Goal: Task Accomplishment & Management: Manage account settings

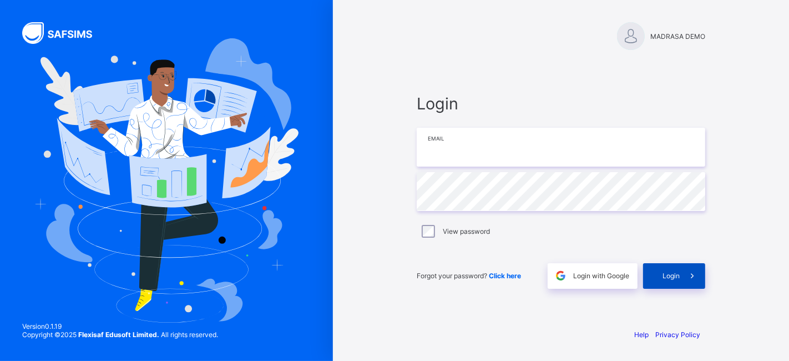
type input "**********"
click at [663, 270] on div "Login" at bounding box center [674, 276] width 62 height 26
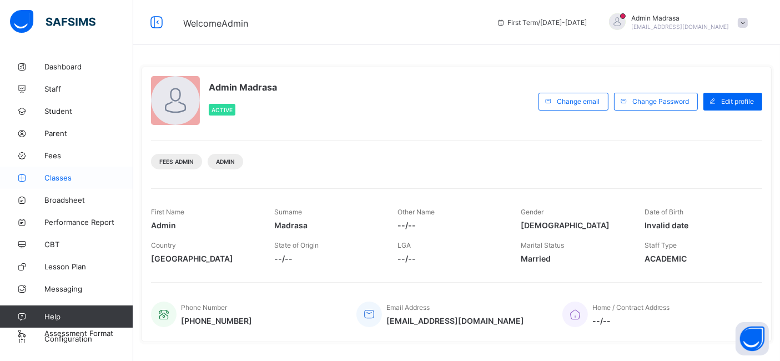
click at [58, 175] on span "Classes" at bounding box center [88, 177] width 89 height 9
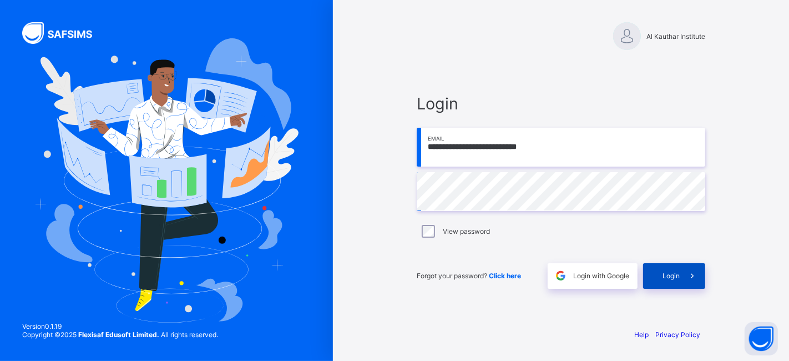
click at [673, 279] on span "Login" at bounding box center [671, 275] width 17 height 8
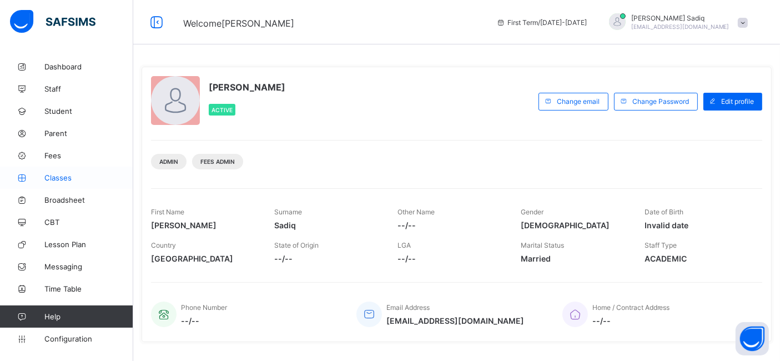
click at [61, 180] on span "Classes" at bounding box center [88, 177] width 89 height 9
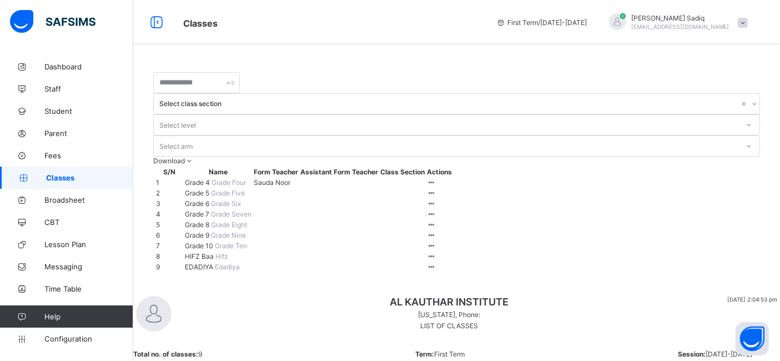
click at [198, 199] on span "Grade 6" at bounding box center [198, 203] width 26 height 8
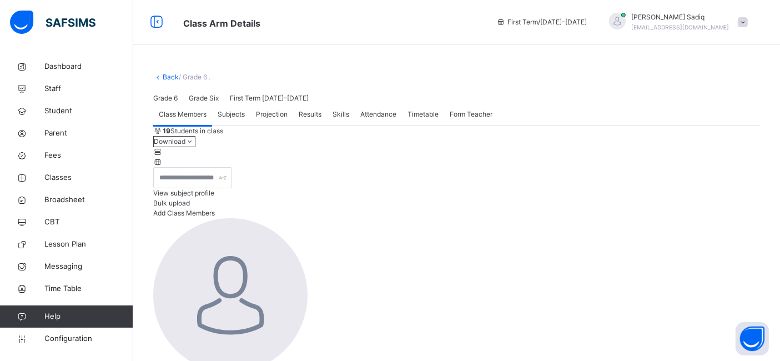
click at [264, 119] on span "Projection" at bounding box center [272, 114] width 32 height 10
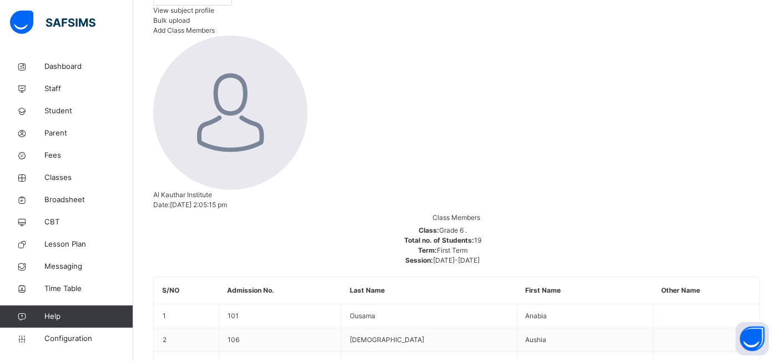
scroll to position [184, 0]
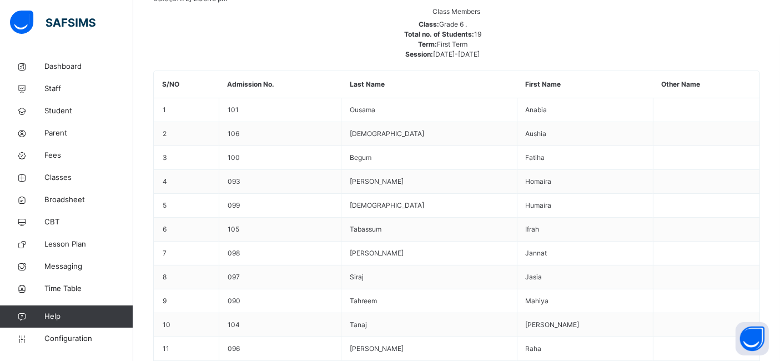
scroll to position [427, 0]
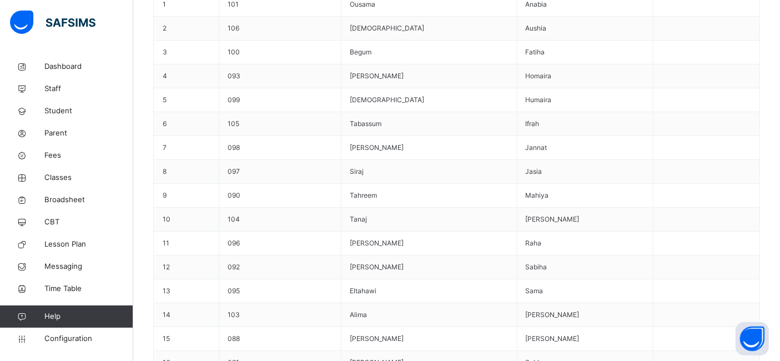
scroll to position [562, 0]
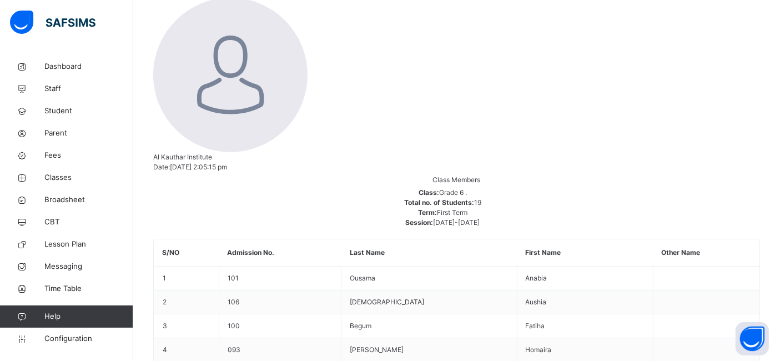
scroll to position [219, 0]
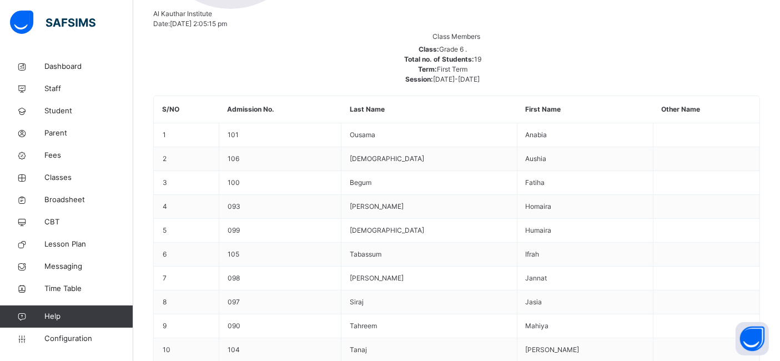
scroll to position [361, 0]
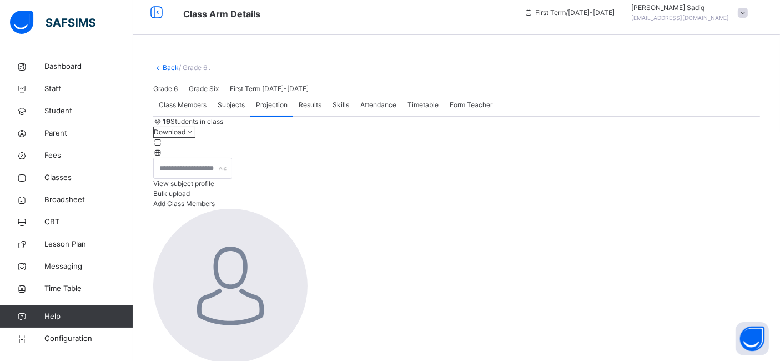
scroll to position [0, 0]
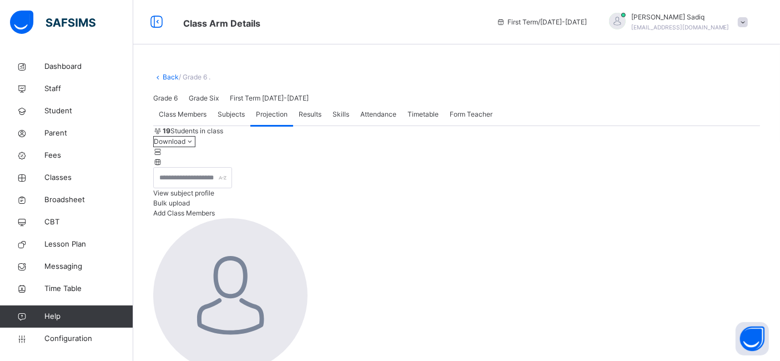
click at [581, 126] on div "Class Members Subjects Projection Results Skills Attendance Timetable Form Teac…" at bounding box center [456, 114] width 607 height 23
click at [79, 241] on span "Lesson Plan" at bounding box center [88, 244] width 89 height 11
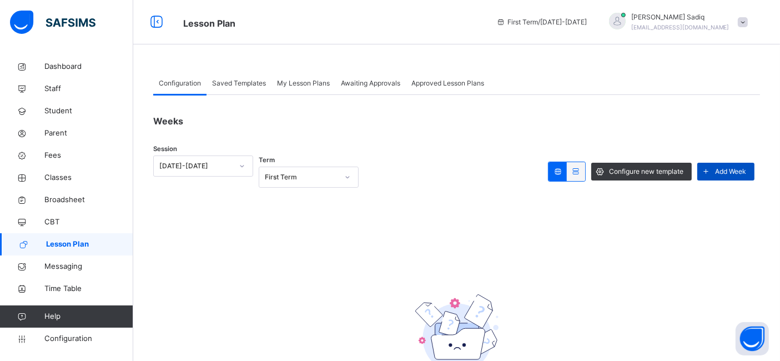
click at [728, 176] on span "Add Week" at bounding box center [730, 171] width 31 height 10
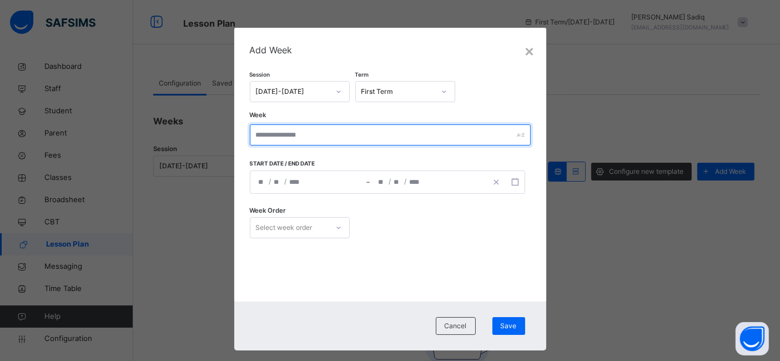
click at [307, 133] on input "text" at bounding box center [390, 134] width 281 height 21
type input "******"
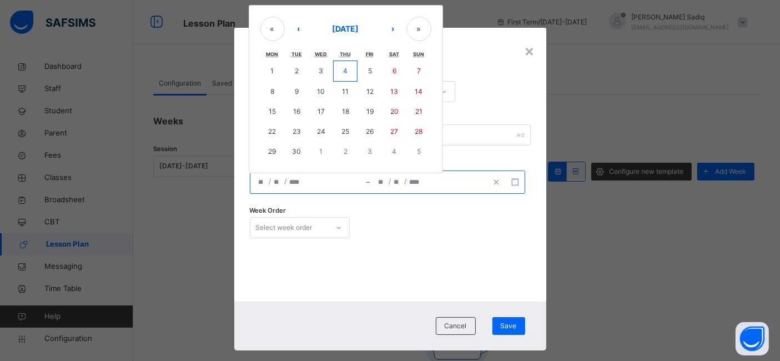
click at [258, 184] on input "number" at bounding box center [262, 182] width 9 height 22
click at [268, 95] on button "8" at bounding box center [272, 92] width 24 height 20
click at [367, 88] on abbr "12" at bounding box center [369, 91] width 7 height 8
type input "**********"
type input "*"
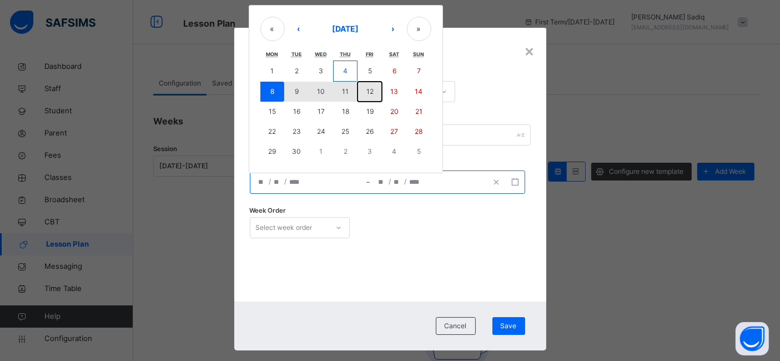
type input "*"
type input "****"
type input "**********"
type input "*"
type input "**"
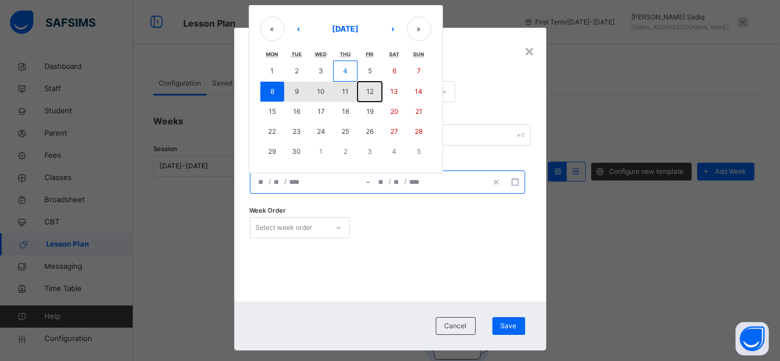
type input "****"
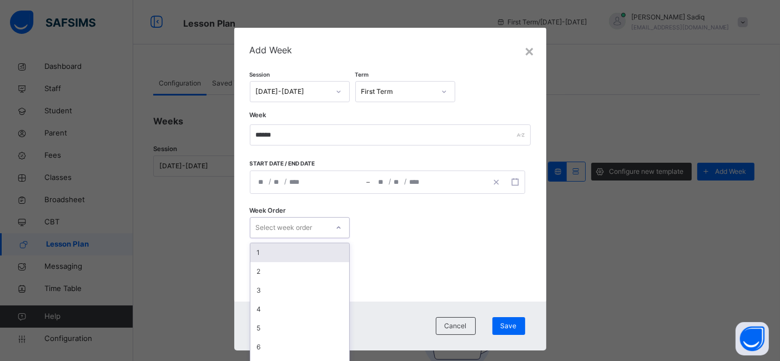
scroll to position [17, 0]
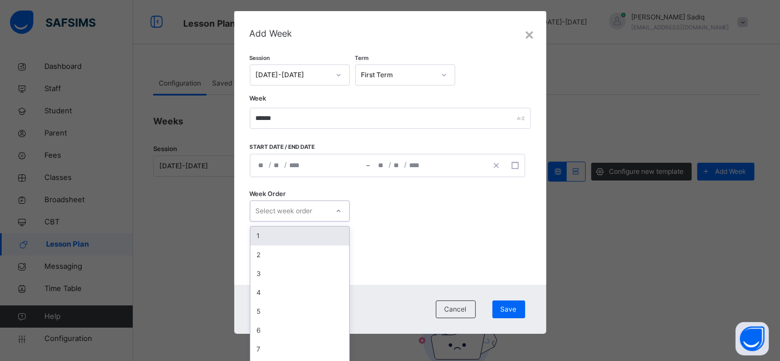
click at [317, 221] on div "option 1 focused, 1 of 15. 15 results available. Use Up and Down to choose opti…" at bounding box center [300, 210] width 100 height 21
click at [302, 234] on div "1" at bounding box center [299, 235] width 99 height 19
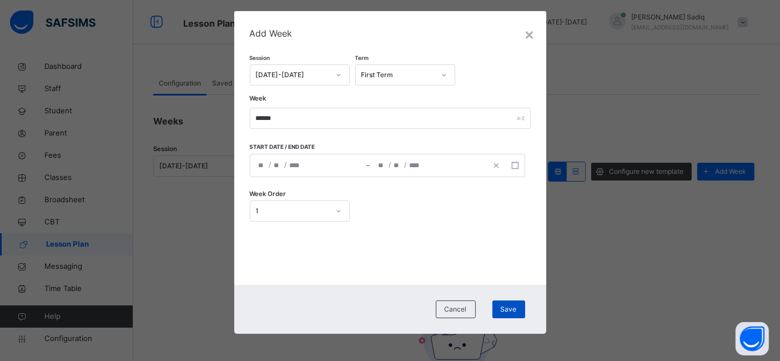
click at [502, 308] on span "Save" at bounding box center [509, 309] width 16 height 10
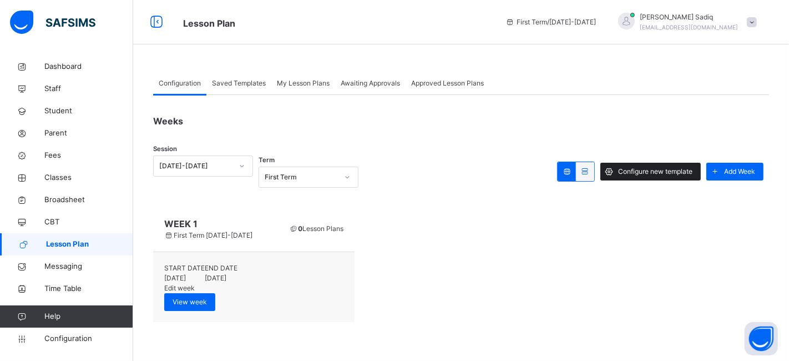
click at [605, 173] on icon at bounding box center [610, 171] width 12 height 13
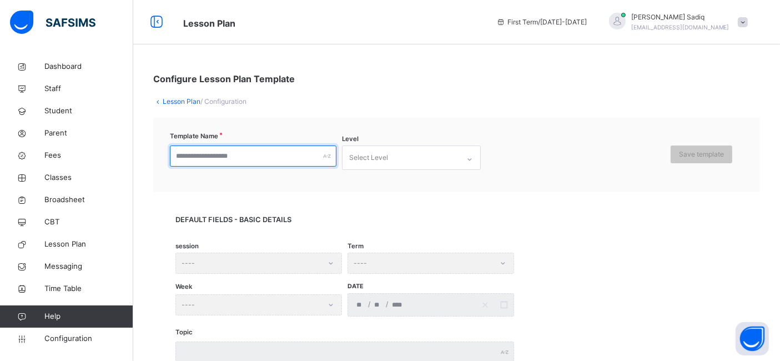
click at [204, 151] on input "text" at bounding box center [253, 155] width 166 height 21
type input "***"
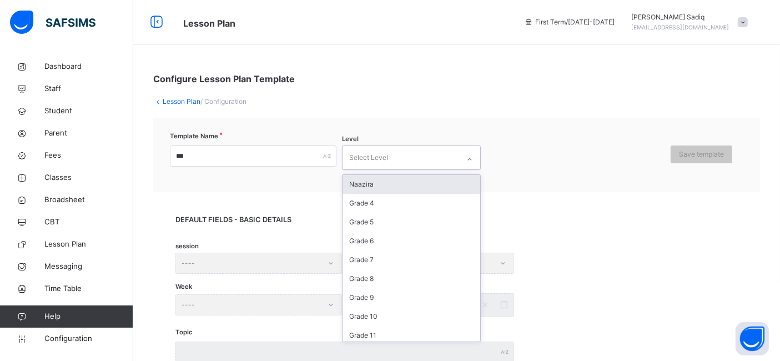
click at [367, 156] on div "Select Level" at bounding box center [368, 157] width 39 height 21
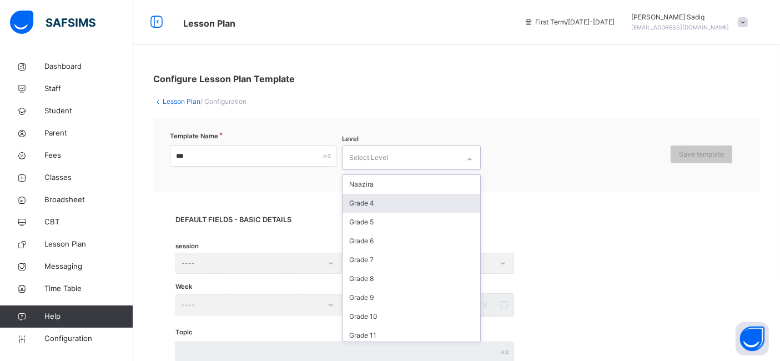
click at [371, 204] on div "Grade 4" at bounding box center [411, 203] width 138 height 19
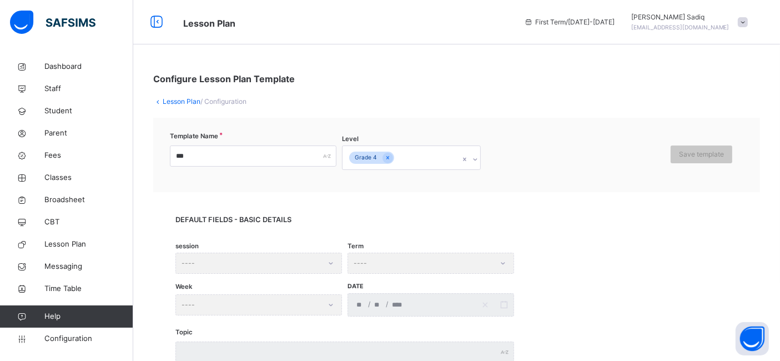
click at [371, 204] on div "DEFAULT FIELDS - BASIC DETAILS session ---- Term ---- Week ---- Date / / Topic …" at bounding box center [456, 331] width 607 height 279
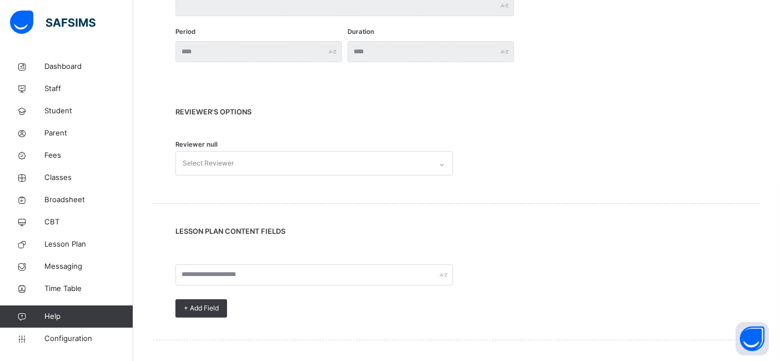
scroll to position [372, 0]
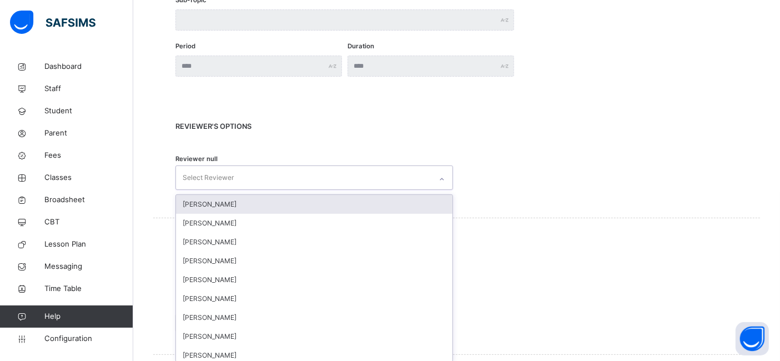
click at [279, 173] on div "Select Reviewer" at bounding box center [303, 177] width 255 height 23
type input "**"
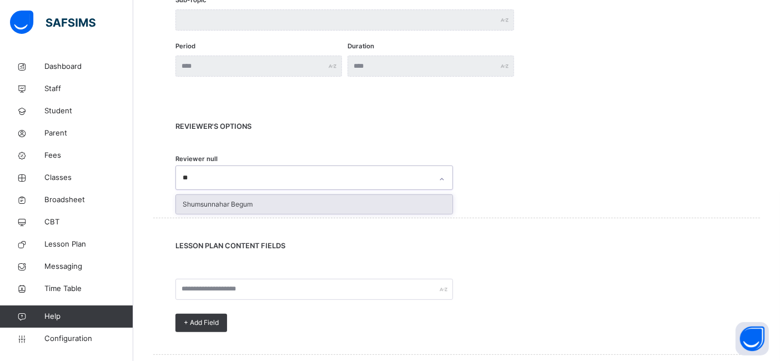
click at [231, 207] on div "Shumsunnahar Begum" at bounding box center [314, 204] width 276 height 19
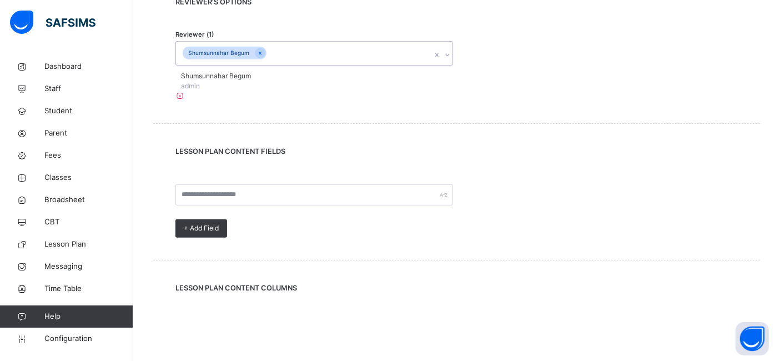
scroll to position [431, 0]
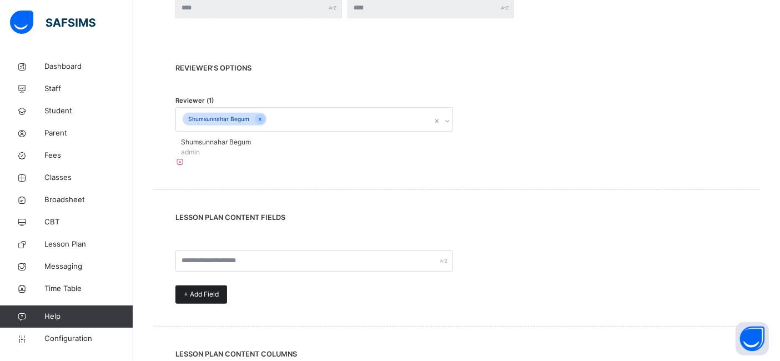
click at [209, 291] on span "+ Add Field" at bounding box center [201, 294] width 35 height 10
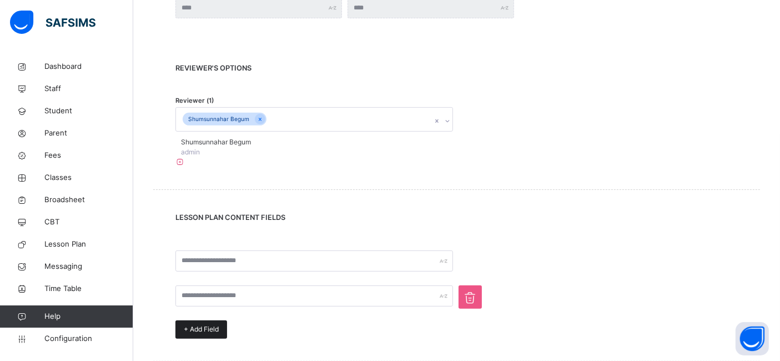
click at [208, 338] on div "+ Add Field" at bounding box center [201, 329] width 52 height 18
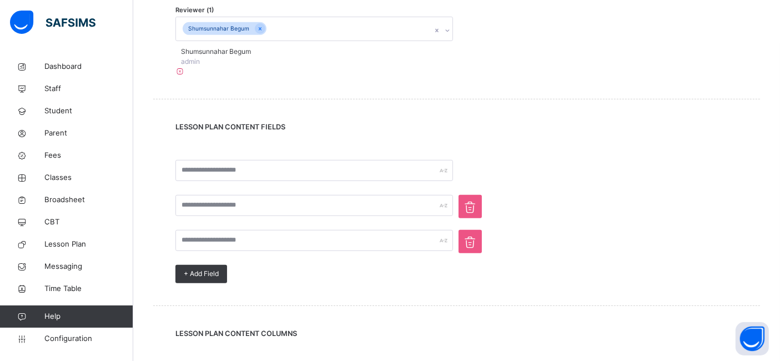
scroll to position [595, 0]
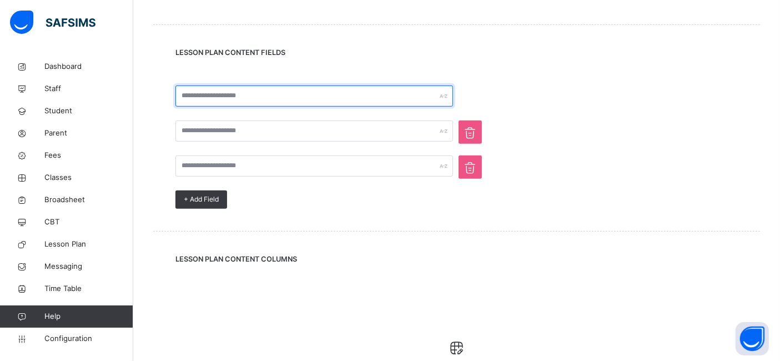
click at [219, 100] on input "text" at bounding box center [313, 95] width 277 height 21
click at [206, 96] on input "text" at bounding box center [313, 95] width 277 height 21
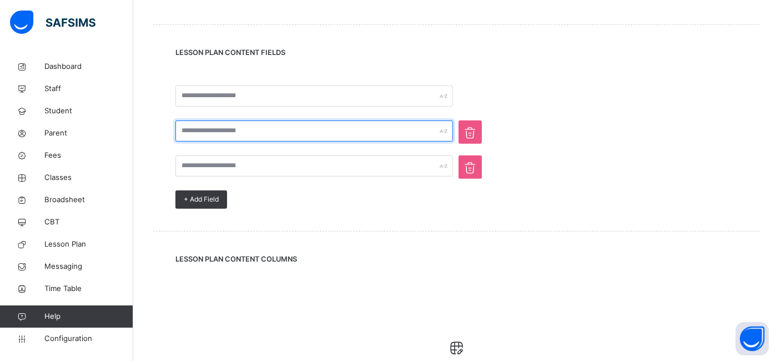
click at [203, 128] on input "text" at bounding box center [313, 130] width 277 height 21
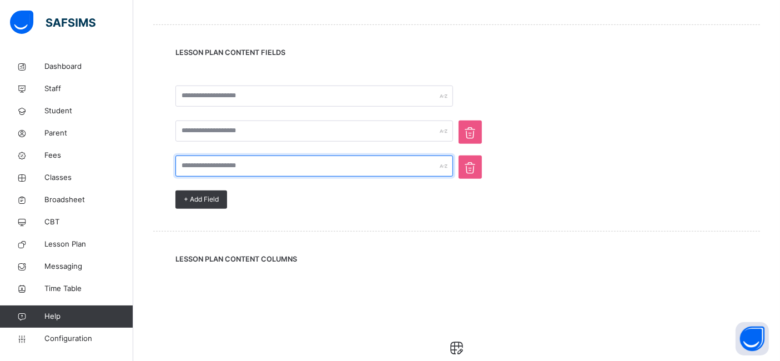
click at [208, 166] on input "text" at bounding box center [313, 165] width 277 height 21
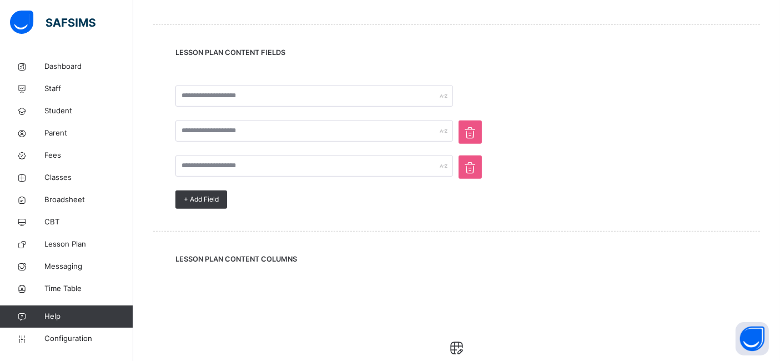
click at [474, 134] on icon at bounding box center [470, 133] width 18 height 16
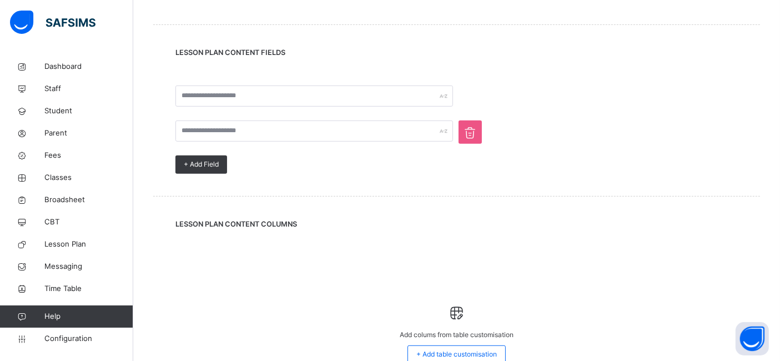
click at [467, 133] on icon at bounding box center [470, 133] width 18 height 16
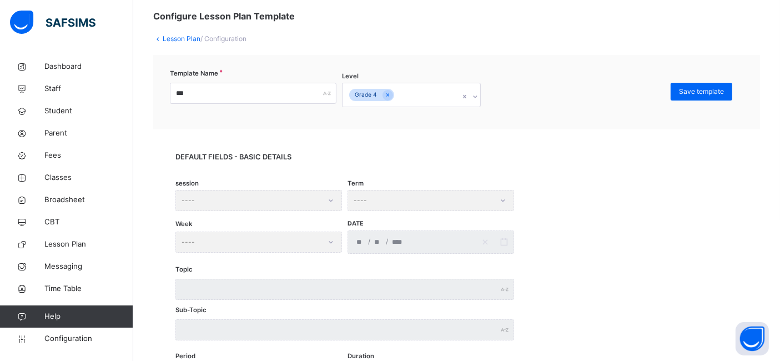
scroll to position [0, 0]
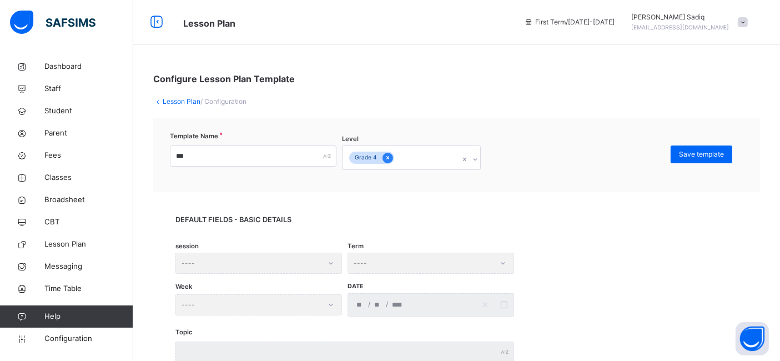
click at [386, 157] on icon at bounding box center [387, 157] width 3 height 3
click at [58, 178] on span "Classes" at bounding box center [88, 177] width 89 height 11
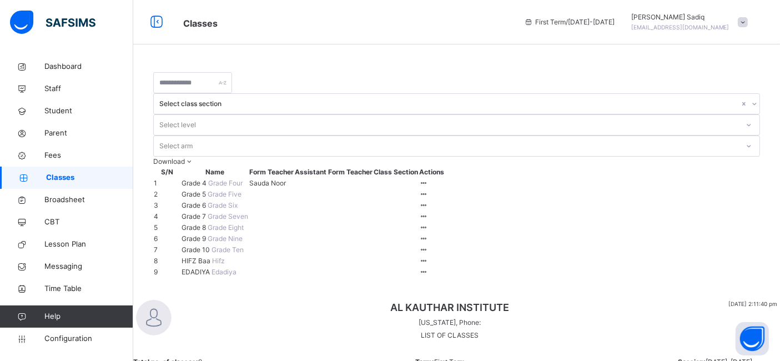
click at [280, 58] on div "Select class section Select level Select arm Download Pdf Report Excel Report S…" at bounding box center [456, 174] width 647 height 239
click at [205, 179] on span "Grade 4" at bounding box center [194, 183] width 27 height 8
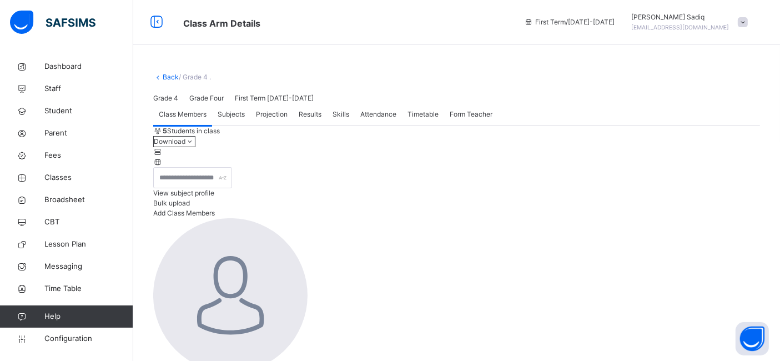
click at [269, 119] on span "Projection" at bounding box center [272, 114] width 32 height 10
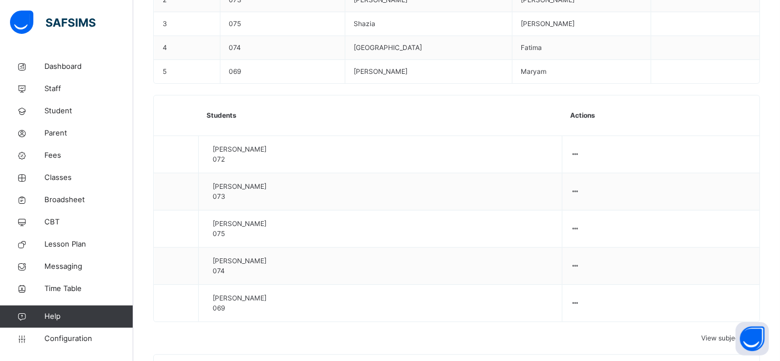
scroll to position [521, 0]
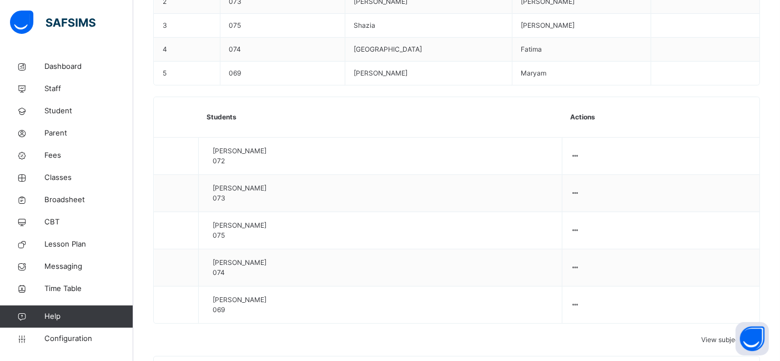
scroll to position [520, 0]
click at [84, 340] on span "Configuration" at bounding box center [88, 338] width 88 height 11
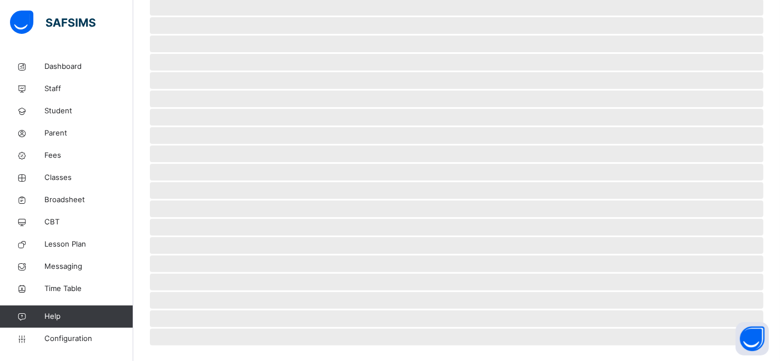
scroll to position [98, 0]
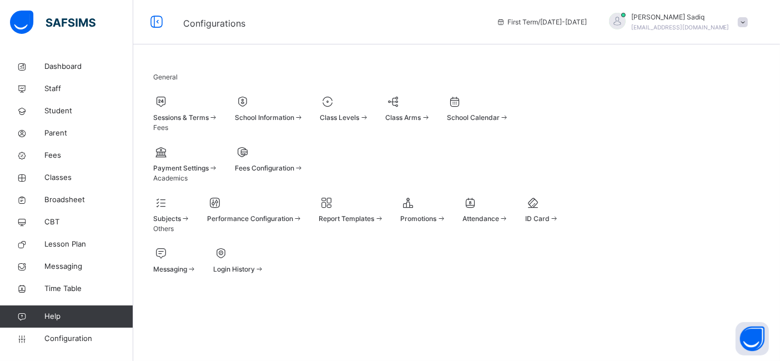
click at [360, 113] on span "Class Levels" at bounding box center [339, 117] width 39 height 8
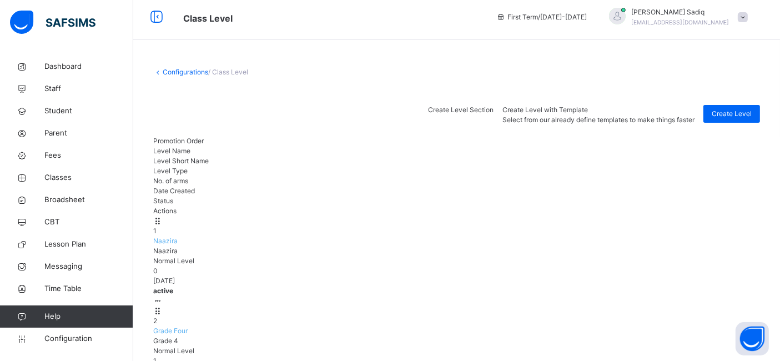
scroll to position [144, 0]
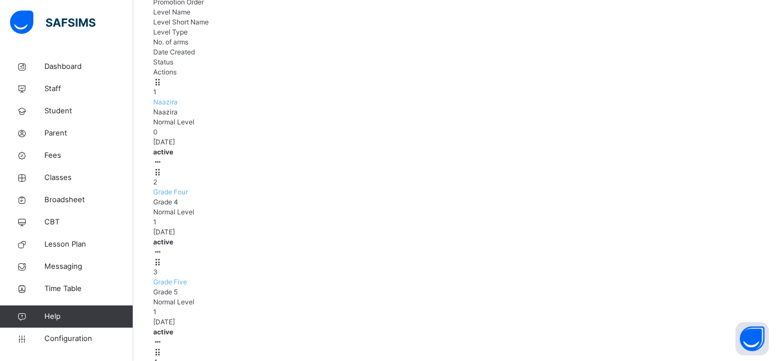
click at [188, 188] on span "Grade Four" at bounding box center [170, 192] width 34 height 8
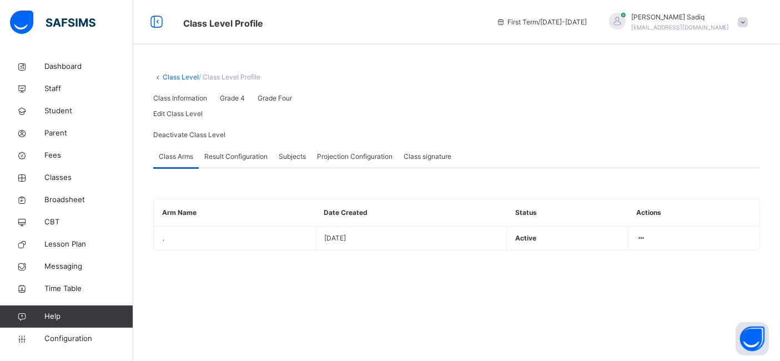
type input "**"
click at [347, 168] on div "Projection Configuration" at bounding box center [354, 156] width 87 height 22
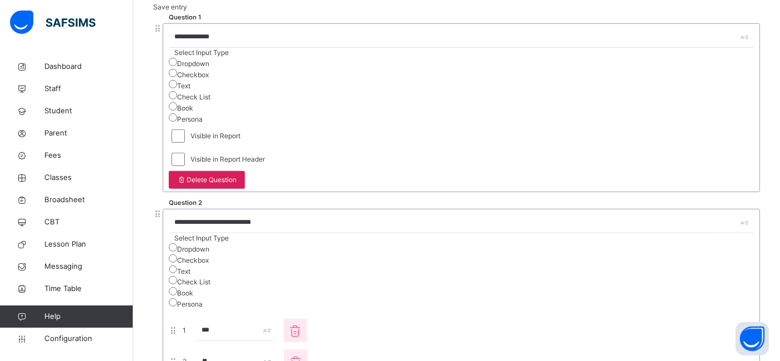
scroll to position [420, 0]
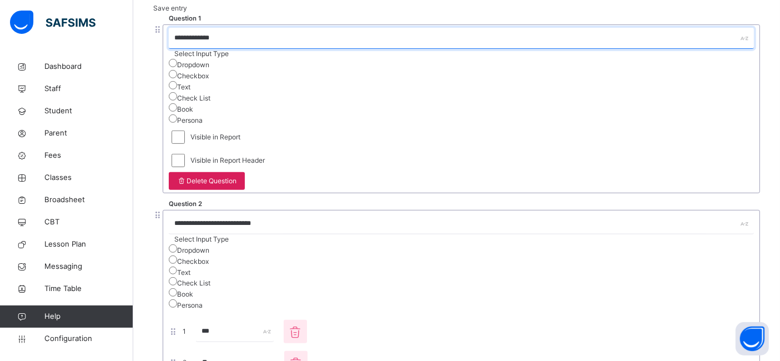
click at [207, 49] on input "**********" at bounding box center [461, 38] width 585 height 21
click at [265, 49] on div "**********" at bounding box center [461, 38] width 585 height 21
type input "**********"
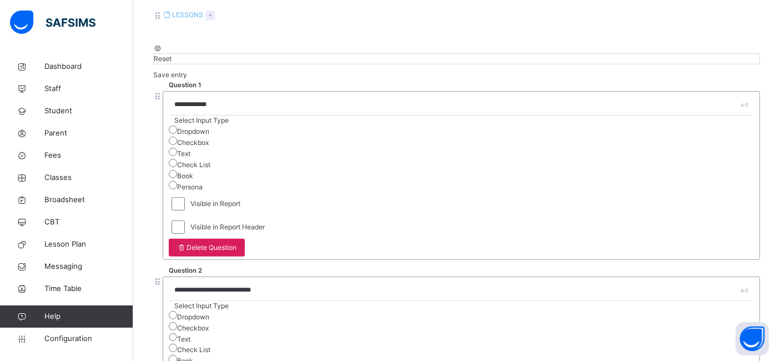
scroll to position [352, 0]
click at [497, 28] on div "Assessment section Edit Duplicate Delete LESSONS" at bounding box center [456, 6] width 607 height 44
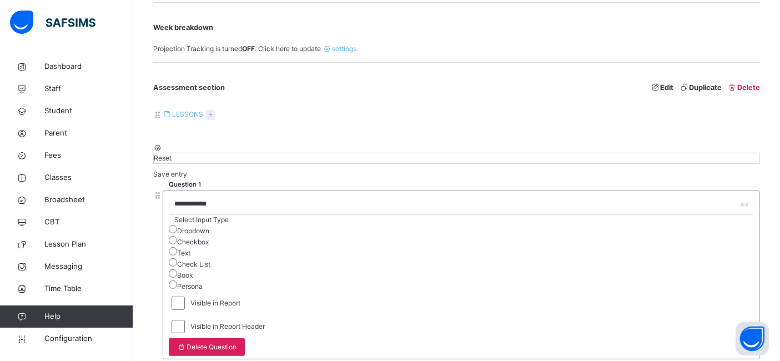
scroll to position [261, 0]
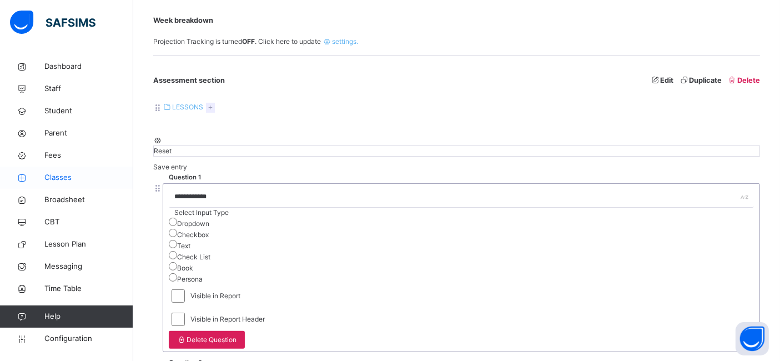
click at [68, 180] on span "Classes" at bounding box center [88, 177] width 89 height 11
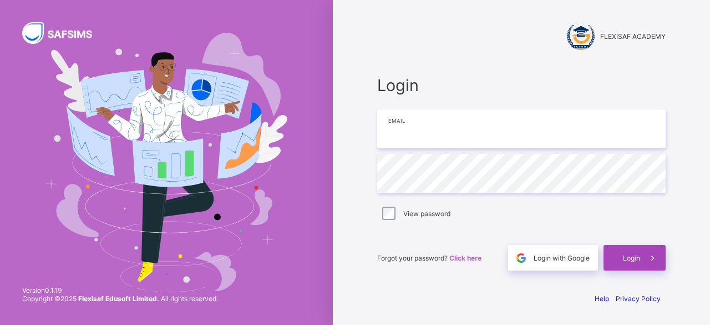
type input "**********"
click at [624, 260] on span "Login" at bounding box center [631, 258] width 17 height 8
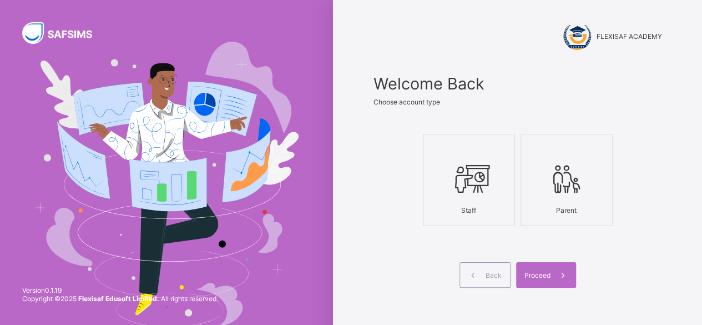
click at [462, 180] on icon at bounding box center [469, 178] width 39 height 33
click at [541, 274] on span "Proceed" at bounding box center [537, 275] width 26 height 8
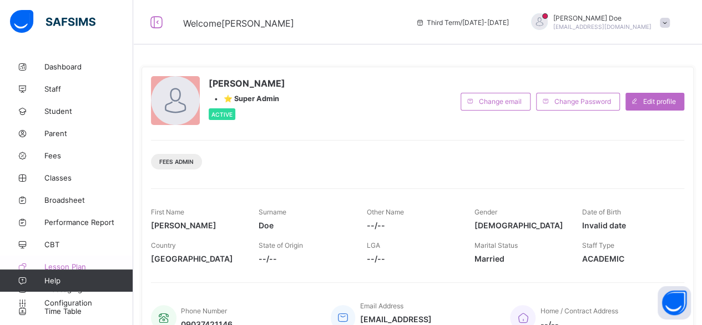
click at [65, 264] on span "Lesson Plan" at bounding box center [88, 266] width 89 height 9
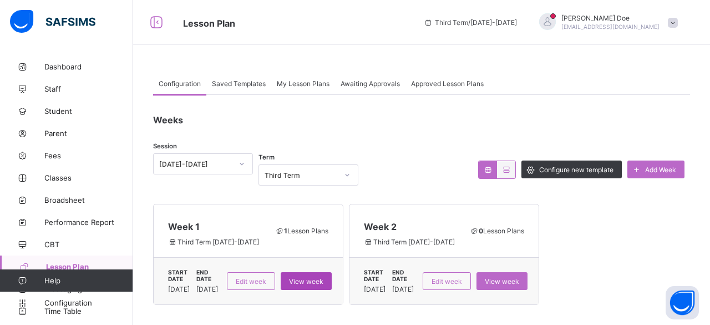
click at [327, 272] on div "View week" at bounding box center [306, 281] width 51 height 18
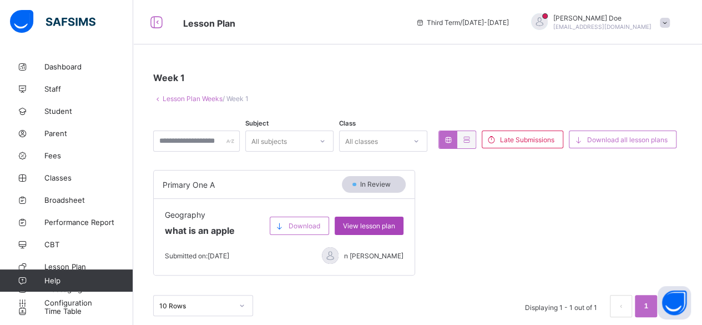
click at [373, 224] on span "View lesson plan" at bounding box center [369, 225] width 52 height 8
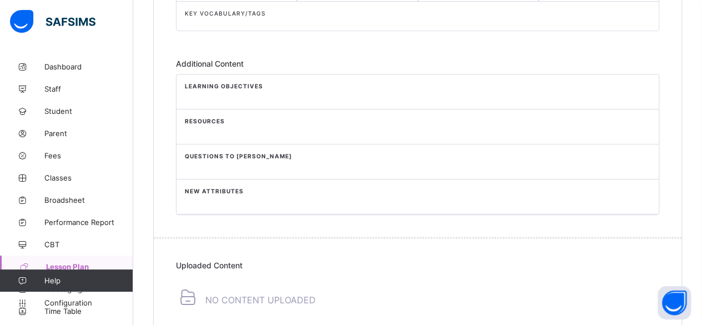
scroll to position [254, 0]
